Goal: Use online tool/utility: Use online tool/utility

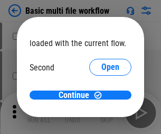
click at [101, 95] on span "Open" at bounding box center [110, 99] width 18 height 8
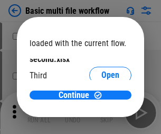
scroll to position [30, 0]
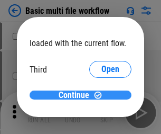
click at [77, 95] on span "Continue" at bounding box center [74, 95] width 31 height 8
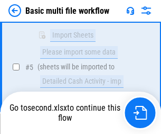
scroll to position [234, 0]
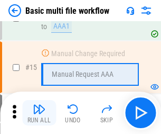
click at [39, 112] on img "button" at bounding box center [39, 108] width 13 height 13
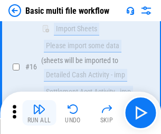
click at [39, 112] on img "button" at bounding box center [39, 108] width 13 height 13
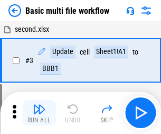
click at [39, 112] on img "button" at bounding box center [39, 108] width 13 height 13
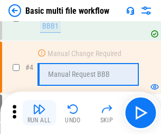
click at [39, 112] on img "button" at bounding box center [39, 108] width 13 height 13
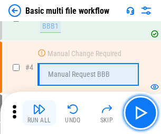
scroll to position [112, 0]
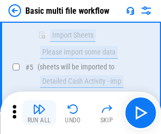
click at [39, 112] on img "button" at bounding box center [39, 108] width 13 height 13
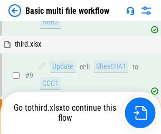
scroll to position [291, 0]
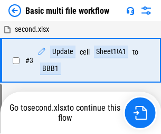
scroll to position [112, 0]
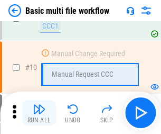
click at [39, 112] on img "button" at bounding box center [39, 108] width 13 height 13
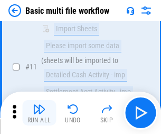
click at [39, 112] on img "button" at bounding box center [39, 108] width 13 height 13
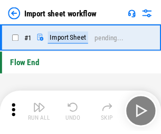
scroll to position [4, 0]
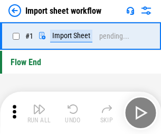
click at [39, 112] on img "button" at bounding box center [39, 108] width 13 height 13
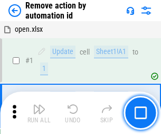
scroll to position [39, 0]
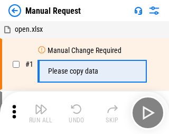
click at [39, 112] on img "button" at bounding box center [41, 108] width 13 height 13
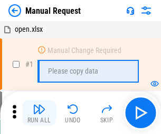
click at [39, 112] on img "button" at bounding box center [39, 108] width 13 height 13
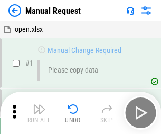
scroll to position [36, 0]
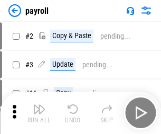
click at [39, 112] on img "button" at bounding box center [39, 108] width 13 height 13
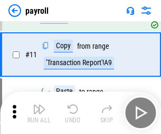
scroll to position [77, 0]
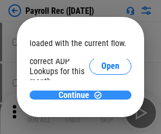
click at [77, 94] on span "Continue" at bounding box center [74, 95] width 31 height 8
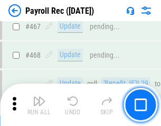
scroll to position [5626, 0]
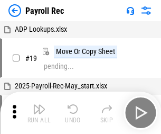
click at [39, 112] on img "button" at bounding box center [39, 108] width 13 height 13
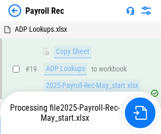
scroll to position [64, 0]
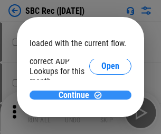
click at [77, 94] on span "Continue" at bounding box center [74, 95] width 31 height 8
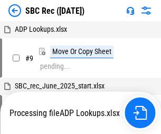
scroll to position [2, 0]
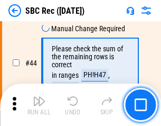
click at [39, 105] on img "button" at bounding box center [39, 100] width 13 height 13
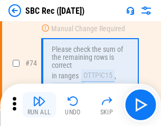
click at [39, 105] on img "button" at bounding box center [39, 100] width 13 height 13
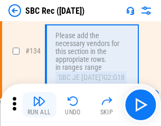
click at [39, 105] on img "button" at bounding box center [39, 100] width 13 height 13
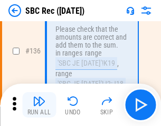
click at [39, 105] on img "button" at bounding box center [39, 100] width 13 height 13
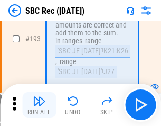
click at [39, 105] on img "button" at bounding box center [39, 100] width 13 height 13
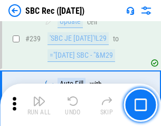
scroll to position [3392, 0]
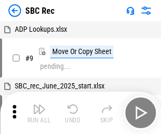
scroll to position [2, 0]
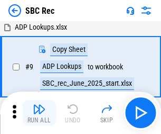
click at [39, 112] on img "button" at bounding box center [39, 108] width 13 height 13
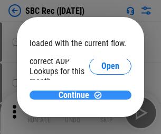
click at [77, 94] on span "Continue" at bounding box center [74, 95] width 31 height 8
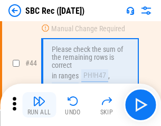
click at [39, 105] on img "button" at bounding box center [39, 100] width 13 height 13
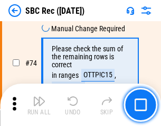
click at [39, 105] on img "button" at bounding box center [39, 100] width 13 height 13
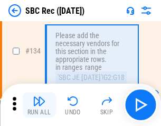
click at [39, 105] on img "button" at bounding box center [39, 100] width 13 height 13
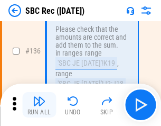
click at [39, 105] on img "button" at bounding box center [39, 100] width 13 height 13
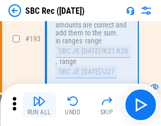
click at [39, 105] on img "button" at bounding box center [39, 100] width 13 height 13
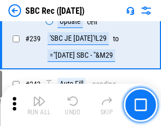
scroll to position [3392, 0]
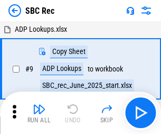
scroll to position [2, 0]
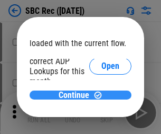
click at [77, 94] on span "Continue" at bounding box center [74, 95] width 31 height 8
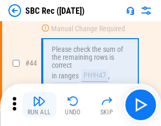
click at [39, 105] on img "button" at bounding box center [39, 100] width 13 height 13
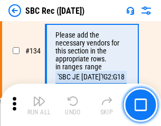
click at [39, 105] on img "button" at bounding box center [39, 100] width 13 height 13
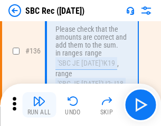
click at [39, 105] on img "button" at bounding box center [39, 100] width 13 height 13
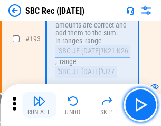
click at [39, 105] on img "button" at bounding box center [39, 100] width 13 height 13
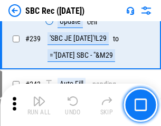
scroll to position [3392, 0]
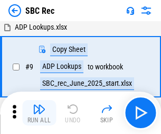
click at [39, 112] on img "button" at bounding box center [39, 108] width 13 height 13
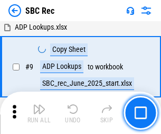
scroll to position [69, 0]
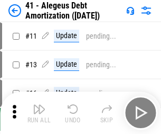
click at [39, 112] on img "button" at bounding box center [39, 108] width 13 height 13
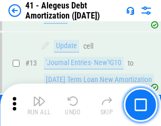
scroll to position [130, 0]
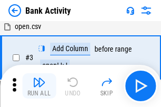
click at [39, 86] on img "button" at bounding box center [39, 82] width 13 height 13
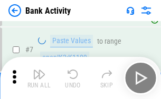
scroll to position [147, 0]
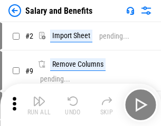
scroll to position [14, 0]
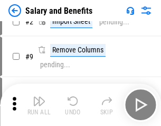
click at [39, 105] on img "button" at bounding box center [39, 100] width 13 height 13
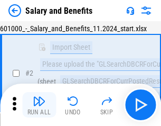
click at [39, 105] on img "button" at bounding box center [39, 100] width 13 height 13
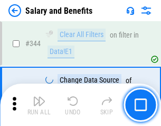
scroll to position [4943, 0]
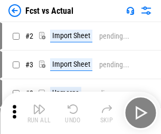
click at [39, 105] on img "button" at bounding box center [39, 108] width 13 height 13
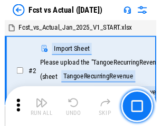
scroll to position [14, 0]
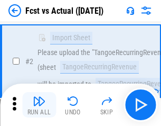
click at [39, 105] on img "button" at bounding box center [39, 100] width 13 height 13
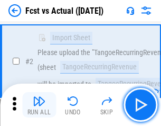
scroll to position [99, 0]
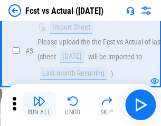
click at [39, 105] on img "button" at bounding box center [39, 100] width 13 height 13
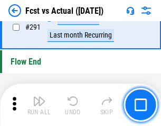
scroll to position [4996, 0]
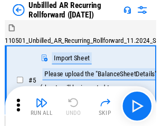
scroll to position [23, 0]
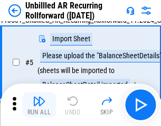
click at [39, 105] on img "button" at bounding box center [39, 100] width 13 height 13
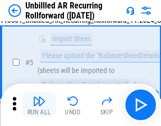
click at [39, 105] on img "button" at bounding box center [39, 100] width 13 height 13
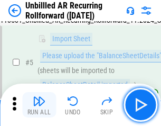
scroll to position [99, 0]
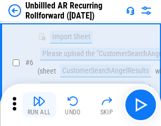
click at [39, 105] on img "button" at bounding box center [39, 100] width 13 height 13
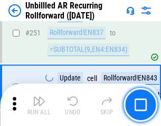
scroll to position [3586, 0]
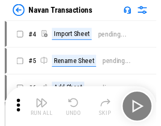
scroll to position [17, 0]
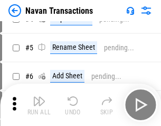
click at [39, 105] on img "button" at bounding box center [39, 100] width 13 height 13
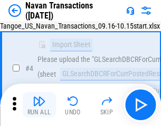
click at [39, 105] on img "button" at bounding box center [39, 100] width 13 height 13
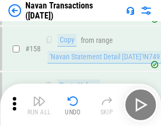
scroll to position [3423, 0]
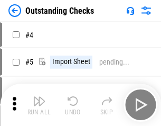
click at [39, 105] on img "button" at bounding box center [39, 100] width 13 height 13
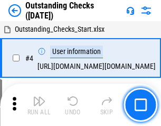
scroll to position [44, 0]
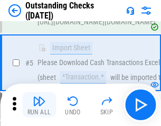
click at [39, 105] on img "button" at bounding box center [39, 100] width 13 height 13
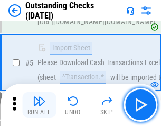
scroll to position [110, 0]
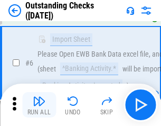
click at [39, 105] on img "button" at bounding box center [39, 100] width 13 height 13
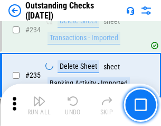
scroll to position [3206, 0]
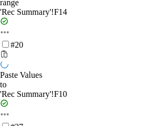
scroll to position [411, 0]
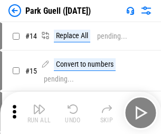
click at [39, 105] on img "button" at bounding box center [39, 108] width 13 height 13
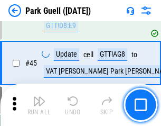
scroll to position [1320, 0]
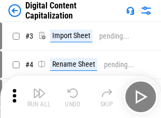
click at [39, 89] on img "button" at bounding box center [39, 93] width 13 height 13
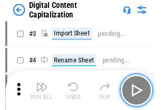
scroll to position [31, 0]
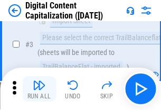
click at [39, 89] on img "button" at bounding box center [39, 85] width 13 height 13
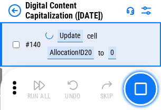
scroll to position [1120, 0]
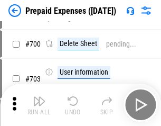
click at [39, 105] on img "button" at bounding box center [39, 100] width 13 height 13
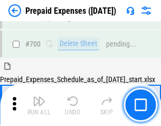
scroll to position [2840, 0]
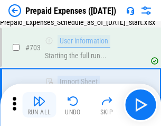
click at [39, 105] on img "button" at bounding box center [39, 100] width 13 height 13
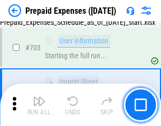
scroll to position [2903, 0]
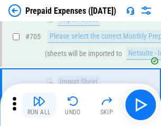
click at [39, 105] on img "button" at bounding box center [39, 100] width 13 height 13
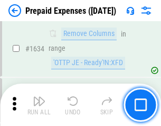
scroll to position [10279, 0]
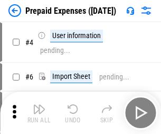
click at [39, 112] on img "button" at bounding box center [39, 108] width 13 height 13
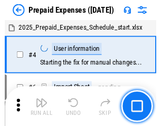
scroll to position [46, 0]
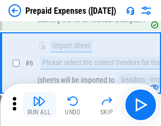
click at [39, 105] on img "button" at bounding box center [39, 100] width 13 height 13
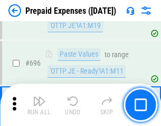
scroll to position [3676, 0]
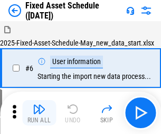
click at [39, 112] on img "button" at bounding box center [39, 108] width 13 height 13
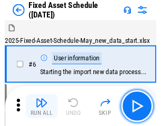
scroll to position [57, 0]
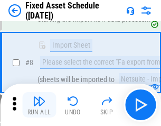
click at [39, 105] on img "button" at bounding box center [39, 100] width 13 height 13
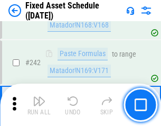
scroll to position [3270, 0]
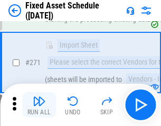
click at [39, 105] on img "button" at bounding box center [39, 100] width 13 height 13
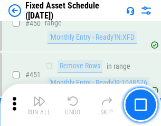
scroll to position [4719, 0]
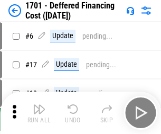
click at [39, 112] on img "button" at bounding box center [39, 108] width 13 height 13
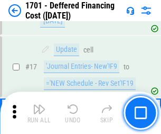
scroll to position [127, 0]
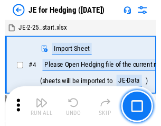
scroll to position [2, 0]
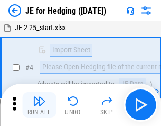
click at [39, 105] on img "button" at bounding box center [39, 100] width 13 height 13
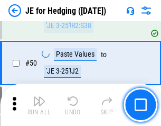
scroll to position [684, 0]
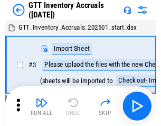
scroll to position [2, 0]
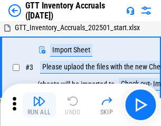
click at [39, 105] on img "button" at bounding box center [39, 100] width 13 height 13
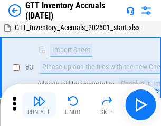
click at [39, 105] on img "button" at bounding box center [39, 100] width 13 height 13
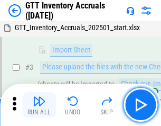
scroll to position [68, 0]
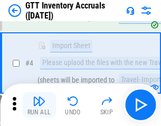
click at [39, 105] on img "button" at bounding box center [39, 100] width 13 height 13
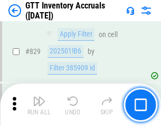
scroll to position [8013, 0]
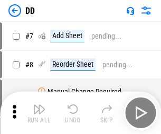
click at [39, 112] on img "button" at bounding box center [39, 108] width 13 height 13
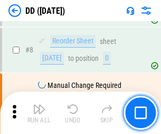
scroll to position [102, 0]
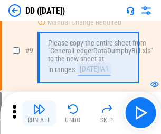
click at [39, 112] on img "button" at bounding box center [39, 108] width 13 height 13
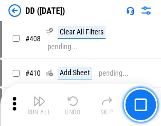
scroll to position [4723, 0]
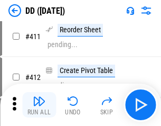
click at [39, 105] on img "button" at bounding box center [39, 100] width 13 height 13
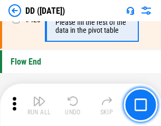
scroll to position [5053, 0]
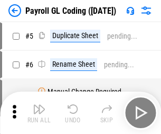
click at [39, 112] on img "button" at bounding box center [39, 108] width 13 height 13
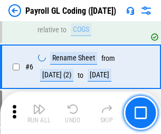
scroll to position [127, 0]
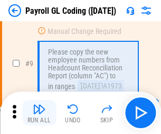
click at [39, 112] on img "button" at bounding box center [39, 108] width 13 height 13
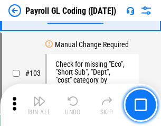
scroll to position [2477, 0]
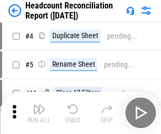
click at [39, 112] on img "button" at bounding box center [39, 108] width 13 height 13
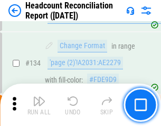
scroll to position [1269, 0]
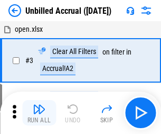
click at [39, 112] on img "button" at bounding box center [39, 108] width 13 height 13
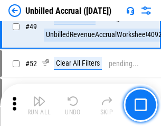
scroll to position [958, 0]
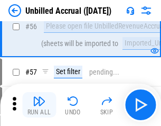
click at [39, 105] on img "button" at bounding box center [39, 100] width 13 height 13
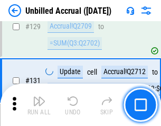
scroll to position [3145, 0]
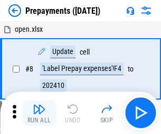
click at [39, 112] on img "button" at bounding box center [39, 108] width 13 height 13
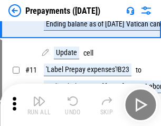
scroll to position [66, 0]
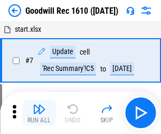
click at [39, 112] on img "button" at bounding box center [39, 108] width 13 height 13
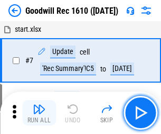
scroll to position [181, 0]
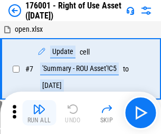
click at [39, 112] on img "button" at bounding box center [39, 108] width 13 height 13
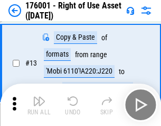
scroll to position [68, 0]
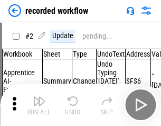
click at [39, 105] on img "button" at bounding box center [39, 100] width 13 height 13
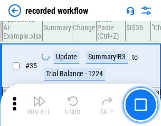
scroll to position [3300, 0]
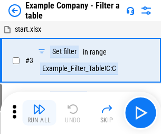
click at [39, 112] on img "button" at bounding box center [39, 108] width 13 height 13
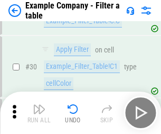
scroll to position [966, 0]
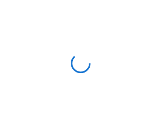
scroll to position [16, 0]
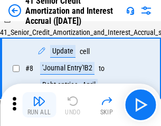
click at [39, 105] on img "button" at bounding box center [39, 100] width 13 height 13
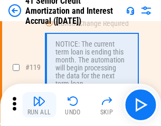
click at [39, 105] on img "button" at bounding box center [39, 100] width 13 height 13
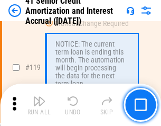
scroll to position [996, 0]
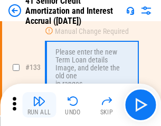
click at [39, 105] on img "button" at bounding box center [39, 100] width 13 height 13
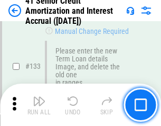
scroll to position [1103, 0]
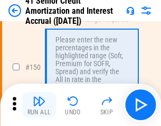
click at [39, 105] on img "button" at bounding box center [39, 100] width 13 height 13
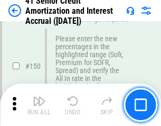
scroll to position [1214, 0]
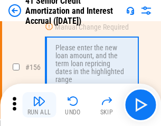
click at [39, 105] on img "button" at bounding box center [39, 100] width 13 height 13
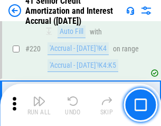
scroll to position [2364, 0]
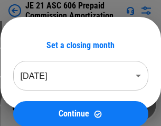
click at [39, 105] on img "button" at bounding box center [39, 100] width 13 height 13
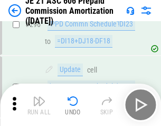
scroll to position [1943, 0]
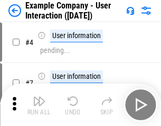
click at [39, 105] on img "button" at bounding box center [39, 100] width 13 height 13
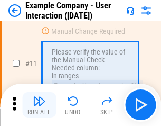
click at [39, 105] on img "button" at bounding box center [39, 100] width 13 height 13
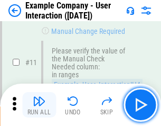
scroll to position [229, 0]
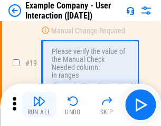
click at [39, 105] on img "button" at bounding box center [39, 100] width 13 height 13
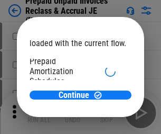
scroll to position [63, 0]
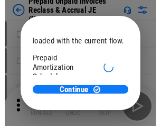
scroll to position [63, 0]
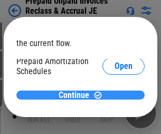
click at [77, 94] on span "Continue" at bounding box center [74, 95] width 31 height 8
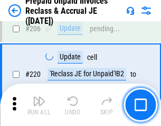
scroll to position [1368, 0]
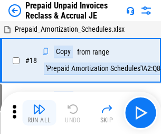
click at [39, 105] on img "button" at bounding box center [39, 108] width 13 height 13
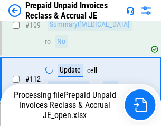
scroll to position [708, 0]
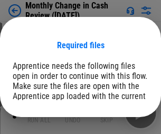
click at [118, 126] on span "Open" at bounding box center [127, 130] width 18 height 8
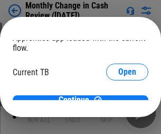
click at [118, 100] on span "Open" at bounding box center [127, 104] width 18 height 8
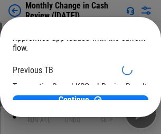
scroll to position [34, 0]
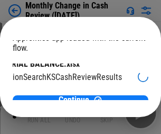
scroll to position [67, 42]
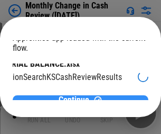
click at [77, 96] on span "Continue" at bounding box center [74, 100] width 31 height 8
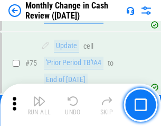
scroll to position [755, 0]
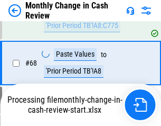
scroll to position [755, 0]
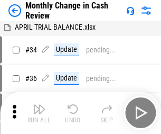
click at [39, 112] on img "button" at bounding box center [39, 108] width 13 height 13
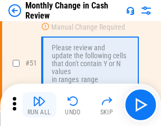
click at [39, 105] on img "button" at bounding box center [39, 100] width 13 height 13
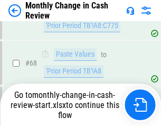
scroll to position [755, 0]
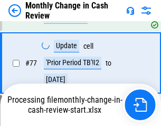
scroll to position [755, 0]
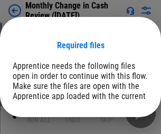
click at [118, 126] on span "Open" at bounding box center [127, 130] width 18 height 8
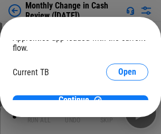
click at [118, 100] on span "Open" at bounding box center [127, 104] width 18 height 8
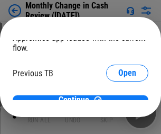
scroll to position [34, 0]
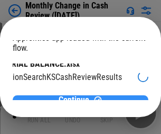
click at [77, 96] on span "Continue" at bounding box center [74, 100] width 31 height 8
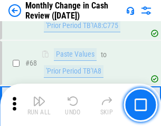
scroll to position [755, 0]
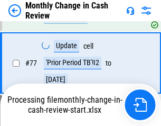
scroll to position [755, 0]
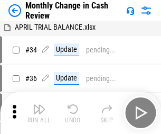
click at [39, 112] on img "button" at bounding box center [39, 108] width 13 height 13
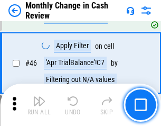
scroll to position [346, 0]
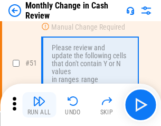
click at [39, 105] on img "button" at bounding box center [39, 100] width 13 height 13
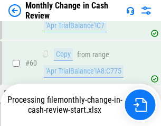
scroll to position [755, 0]
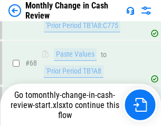
scroll to position [755, 0]
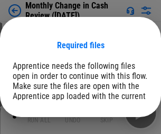
click at [118, 126] on span "Open" at bounding box center [127, 130] width 18 height 8
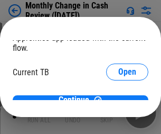
click at [118, 100] on span "Open" at bounding box center [127, 104] width 18 height 8
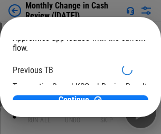
scroll to position [34, 0]
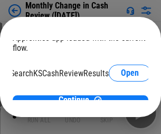
scroll to position [67, 42]
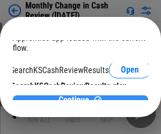
click at [77, 96] on span "Continue" at bounding box center [74, 100] width 31 height 8
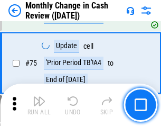
scroll to position [755, 0]
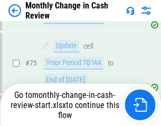
scroll to position [755, 0]
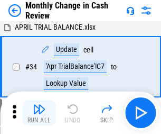
click at [39, 112] on img "button" at bounding box center [39, 108] width 13 height 13
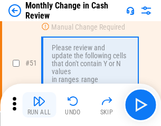
click at [39, 105] on img "button" at bounding box center [39, 100] width 13 height 13
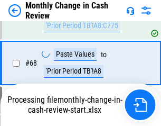
scroll to position [755, 0]
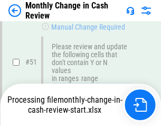
scroll to position [755, 0]
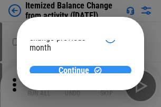
click at [77, 68] on span "Continue" at bounding box center [74, 71] width 31 height 8
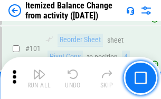
scroll to position [1766, 0]
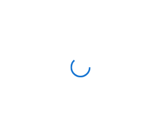
scroll to position [5, 0]
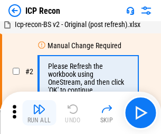
click at [39, 112] on img "button" at bounding box center [39, 108] width 13 height 13
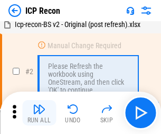
click at [39, 112] on img "button" at bounding box center [39, 108] width 13 height 13
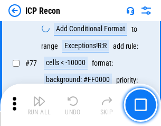
scroll to position [949, 0]
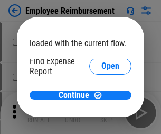
click at [101, 122] on span "Open" at bounding box center [110, 126] width 18 height 8
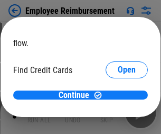
scroll to position [62, 0]
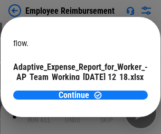
click at [118, 89] on span "Open" at bounding box center [127, 93] width 18 height 8
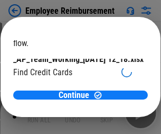
scroll to position [110, 0]
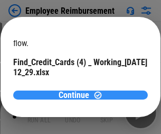
click at [77, 94] on span "Continue" at bounding box center [74, 95] width 31 height 8
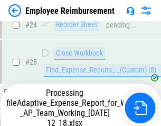
scroll to position [494, 0]
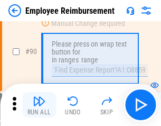
click at [39, 105] on img "button" at bounding box center [39, 100] width 13 height 13
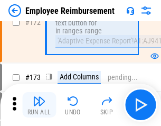
click at [39, 105] on img "button" at bounding box center [39, 100] width 13 height 13
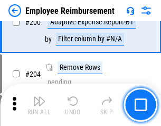
scroll to position [2671, 0]
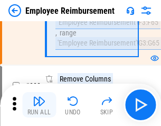
click at [39, 105] on img "button" at bounding box center [39, 100] width 13 height 13
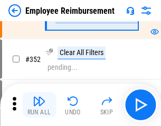
click at [39, 105] on img "button" at bounding box center [39, 100] width 13 height 13
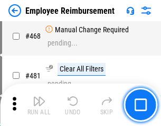
scroll to position [6454, 0]
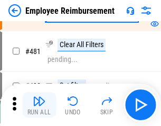
click at [39, 105] on img "button" at bounding box center [39, 100] width 13 height 13
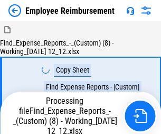
scroll to position [36, 0]
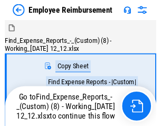
scroll to position [36, 0]
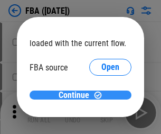
click at [77, 95] on span "Continue" at bounding box center [74, 95] width 31 height 8
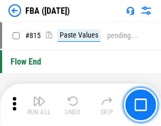
scroll to position [9450, 0]
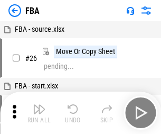
scroll to position [11, 0]
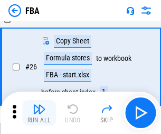
click at [39, 112] on img "button" at bounding box center [39, 108] width 13 height 13
